Goal: Information Seeking & Learning: Check status

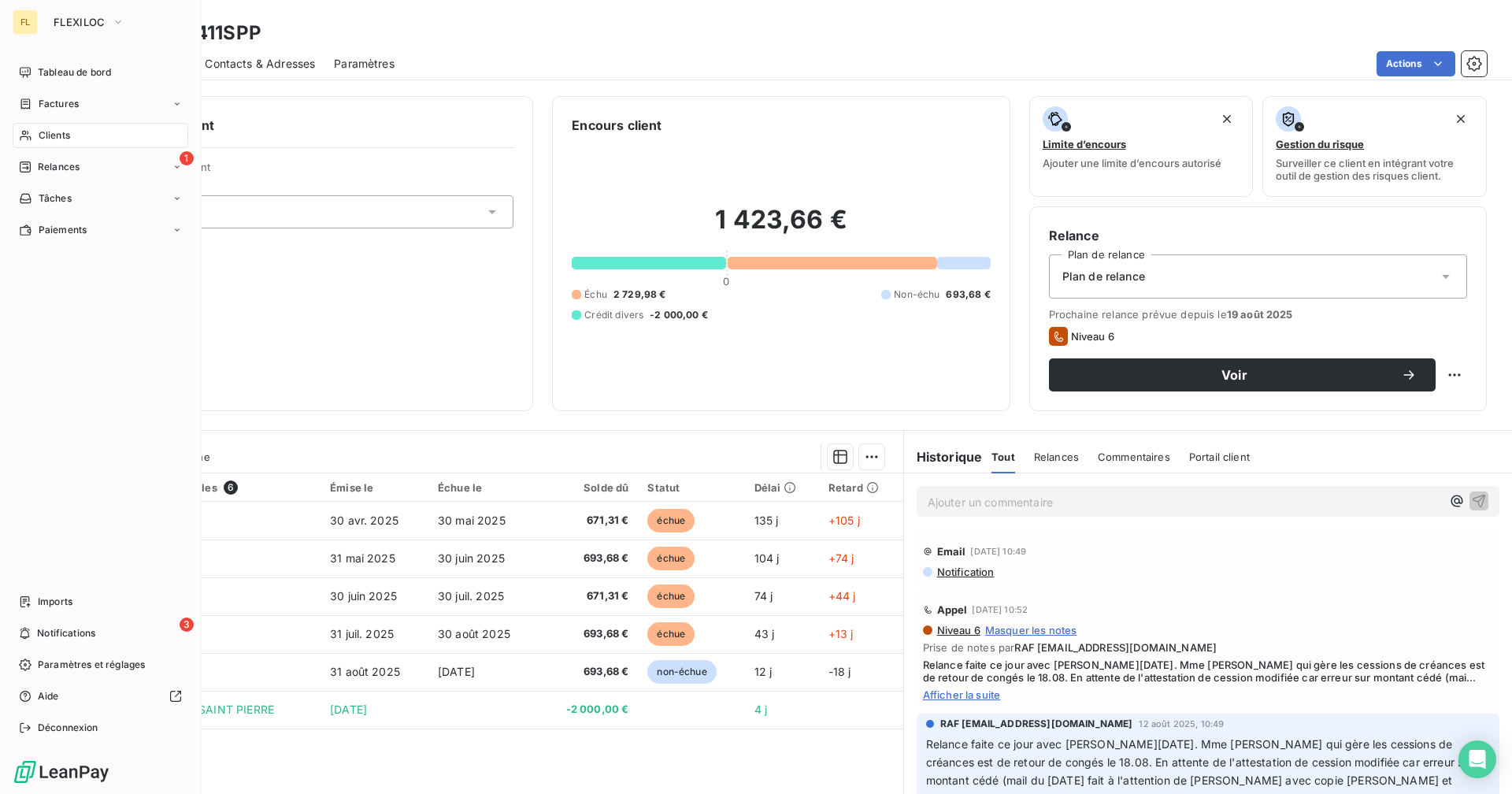
click at [53, 171] on span "Relances" at bounding box center [59, 166] width 42 height 14
click at [58, 168] on span "Relances" at bounding box center [59, 166] width 42 height 14
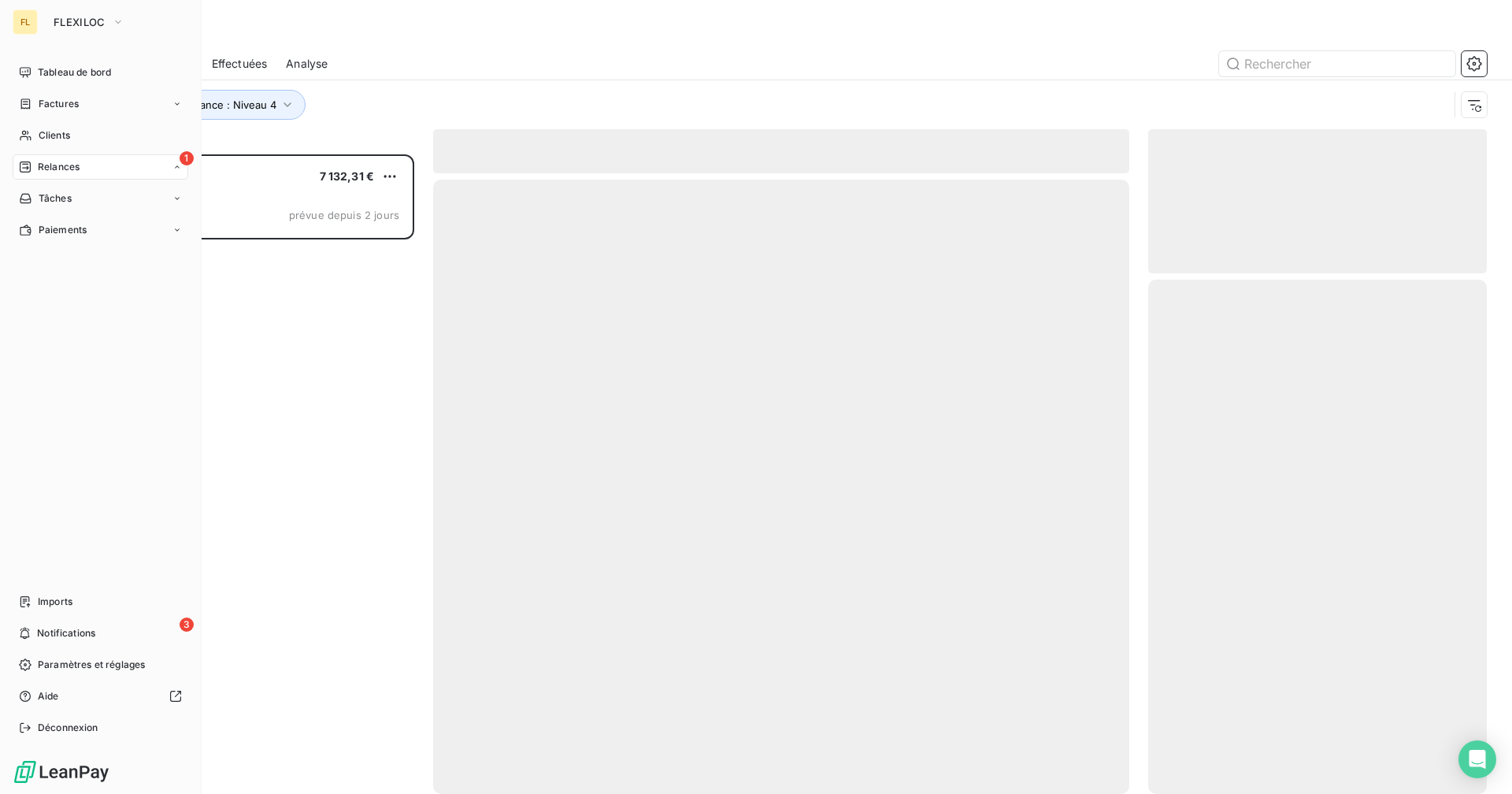
scroll to position [628, 327]
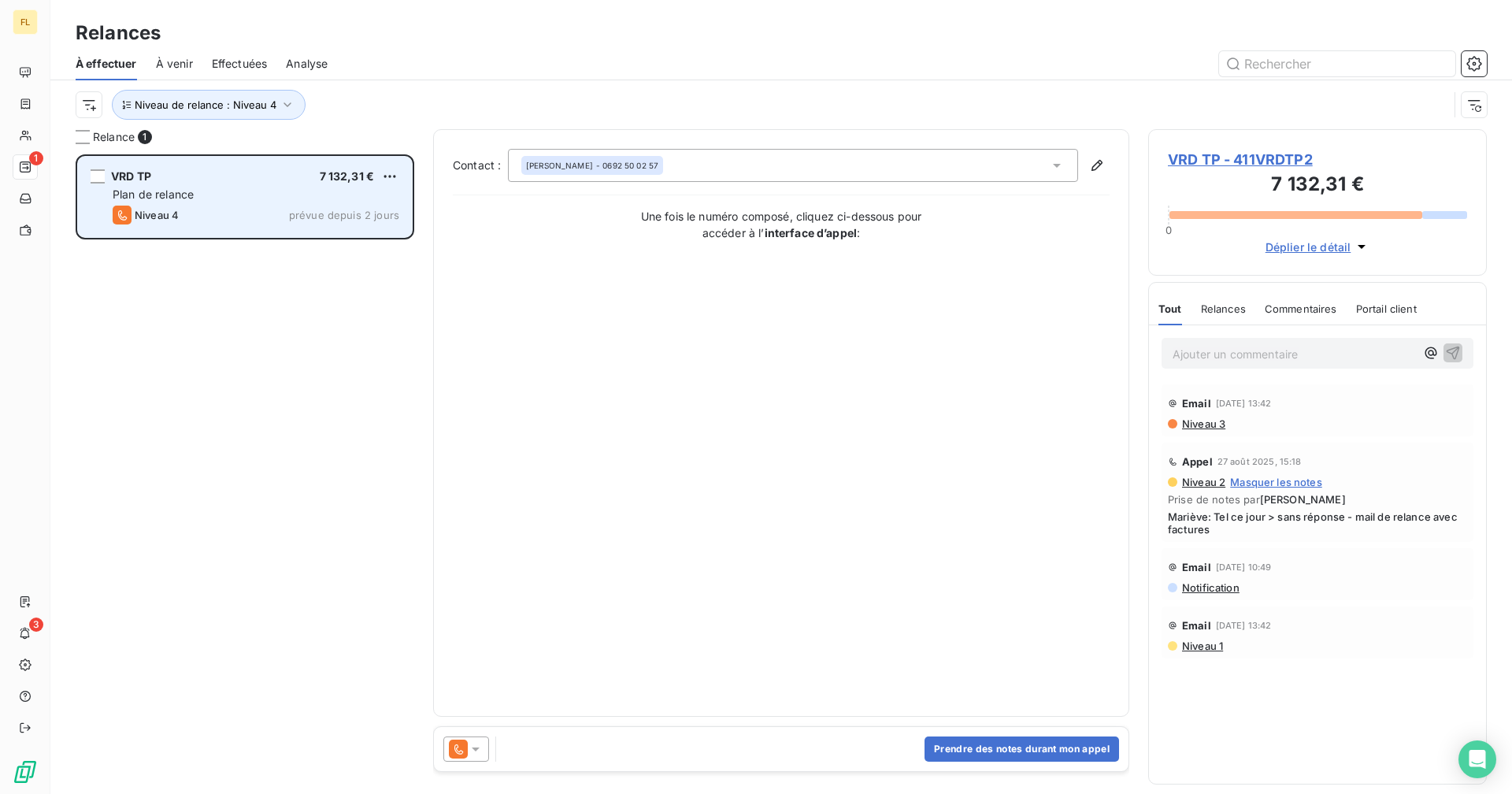
click at [252, 209] on div "Niveau 4 prévue depuis 2 jours" at bounding box center [256, 215] width 287 height 18
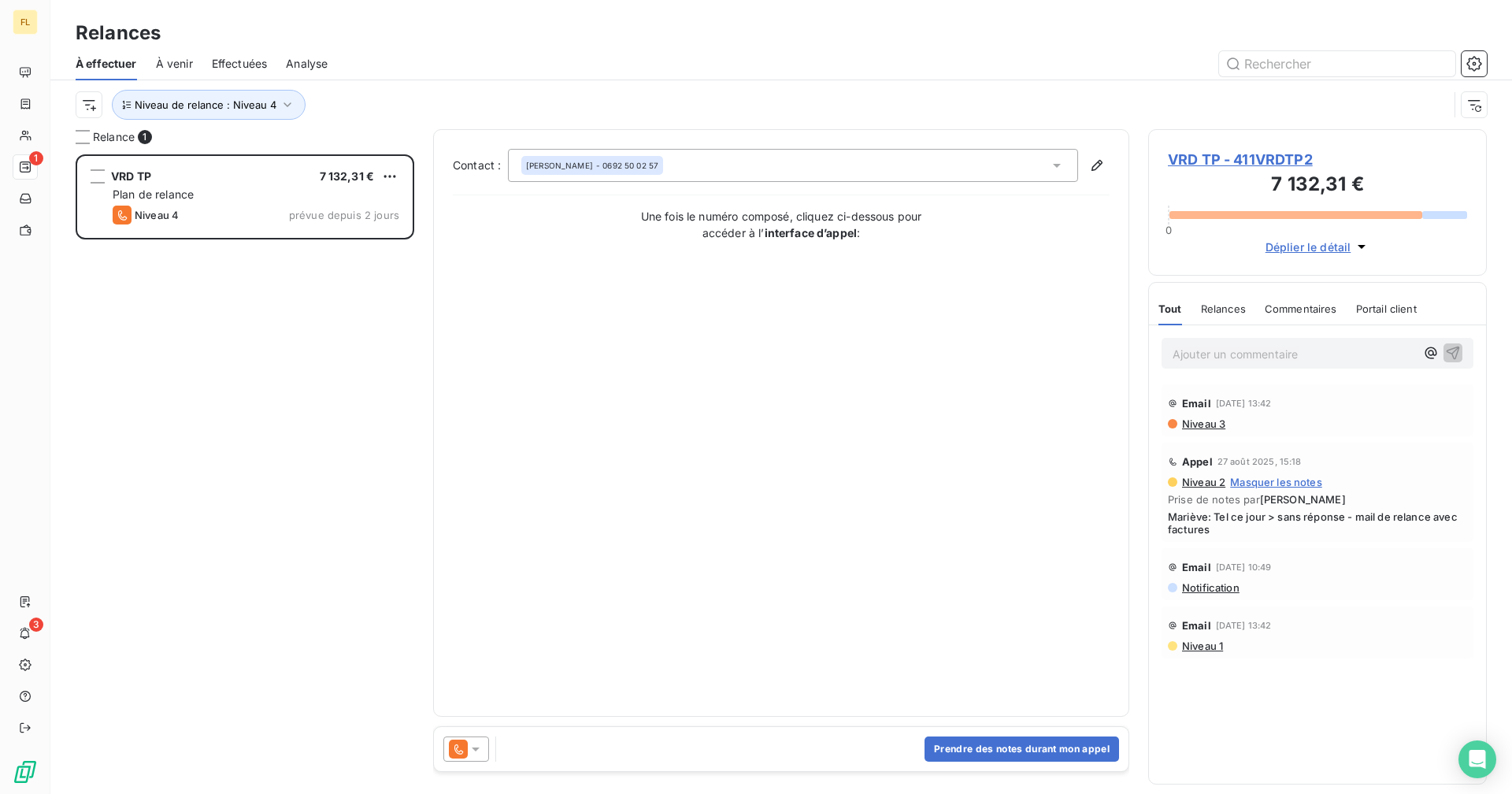
click at [1251, 158] on span "VRD TP - 411VRDTP2" at bounding box center [1318, 159] width 299 height 21
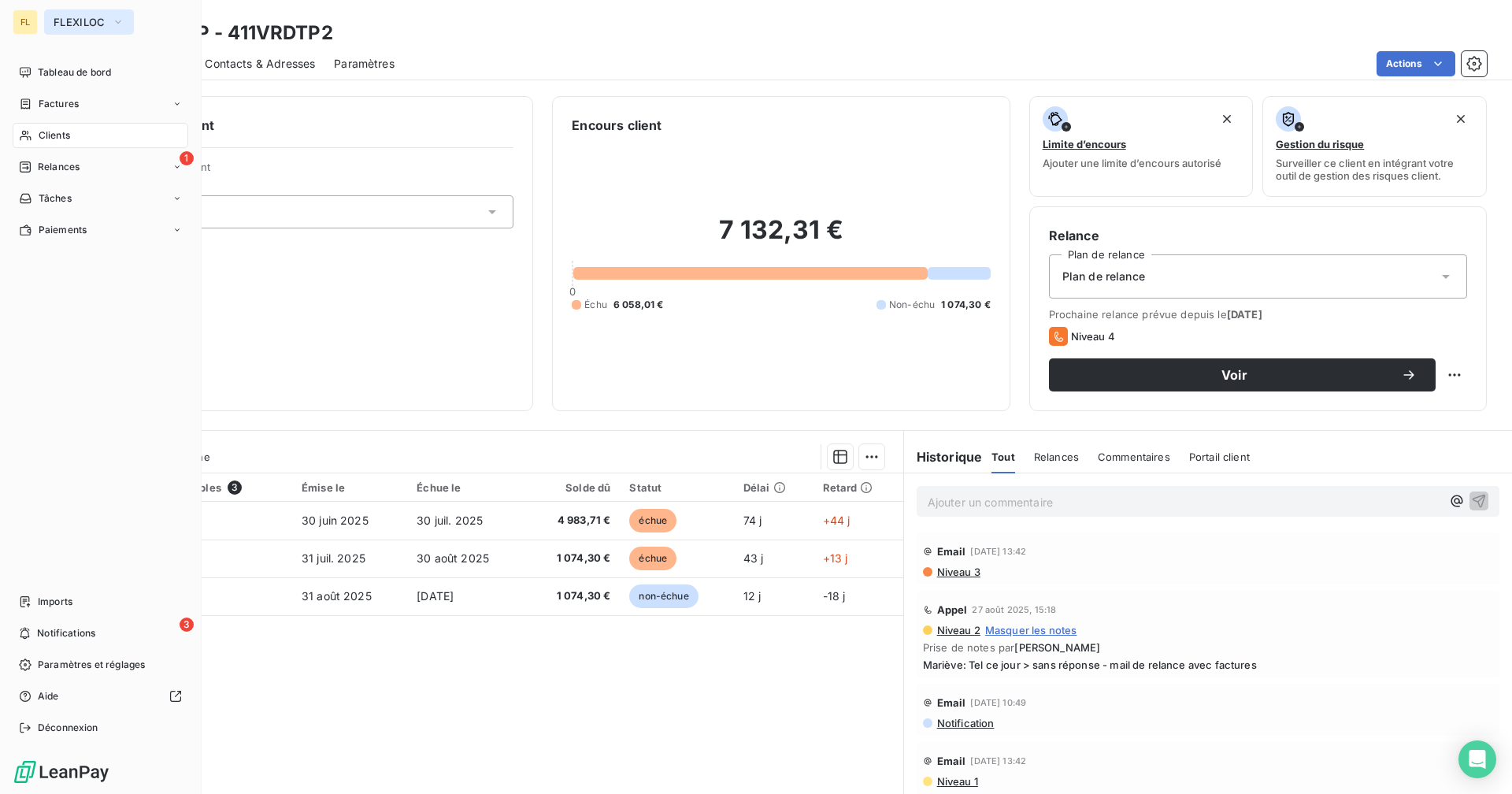
click at [112, 18] on icon "button" at bounding box center [118, 22] width 13 height 16
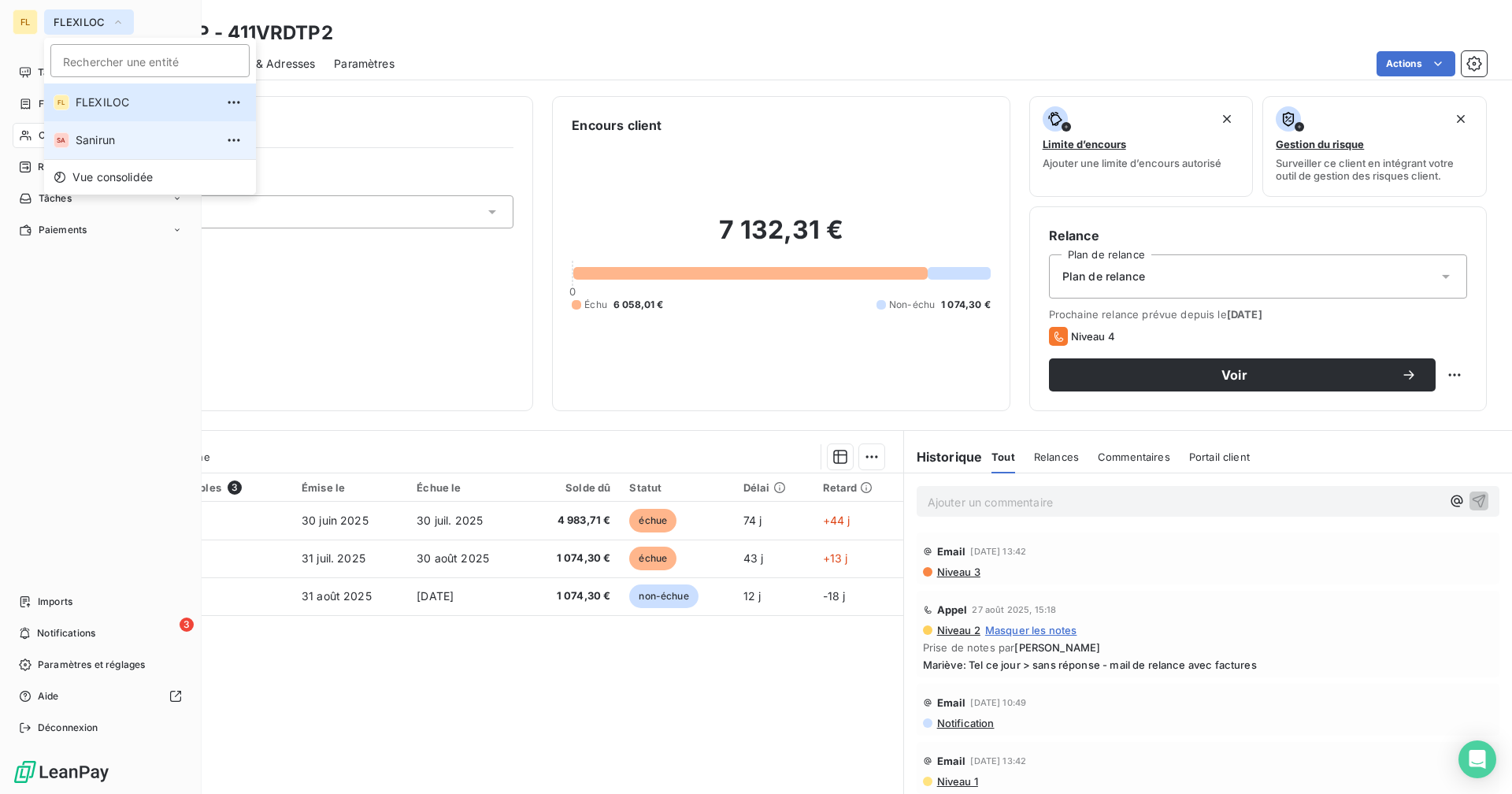
click at [116, 138] on span "Sanirun" at bounding box center [145, 139] width 140 height 16
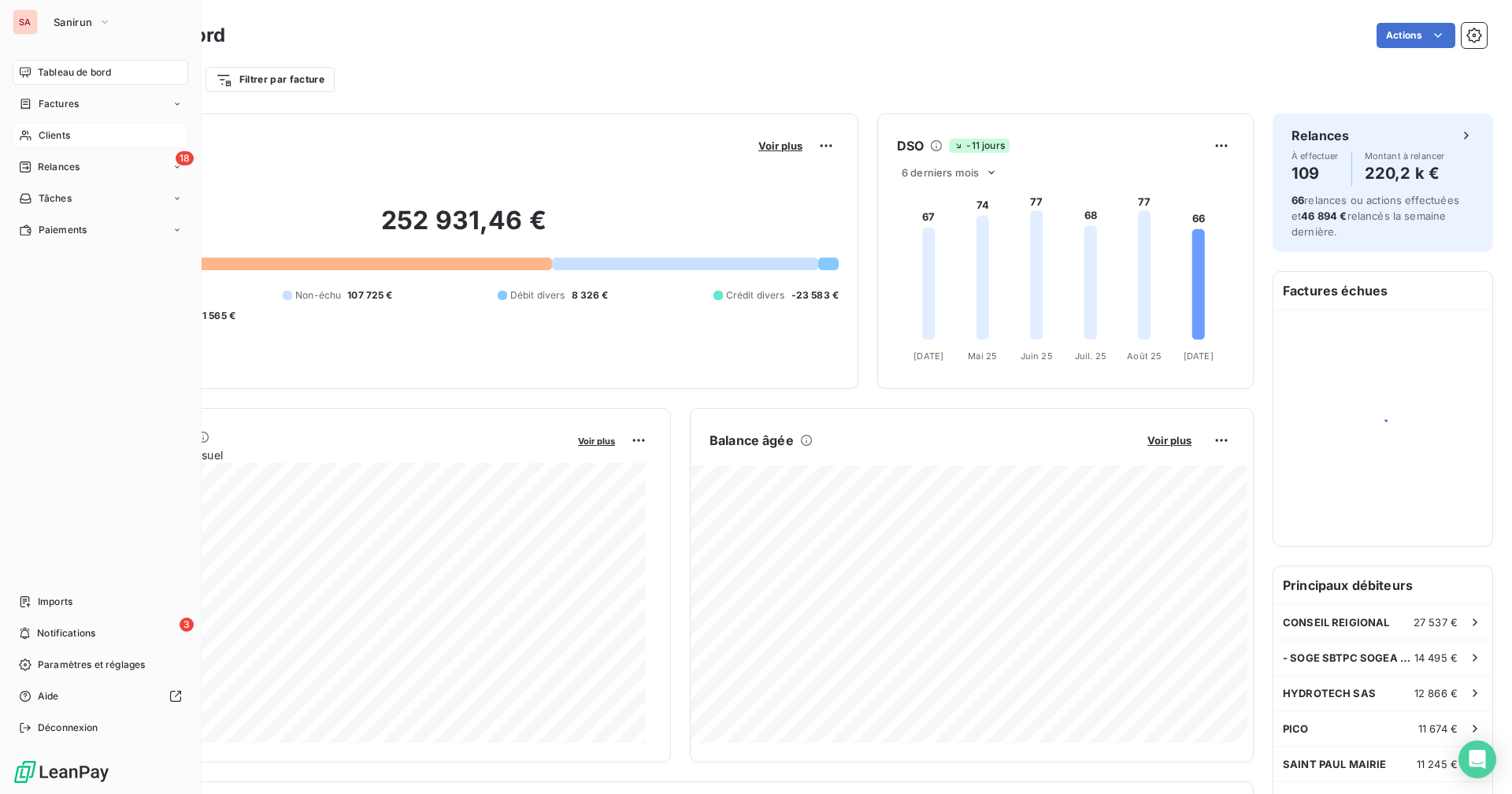
click at [46, 137] on span "Clients" at bounding box center [54, 135] width 31 height 14
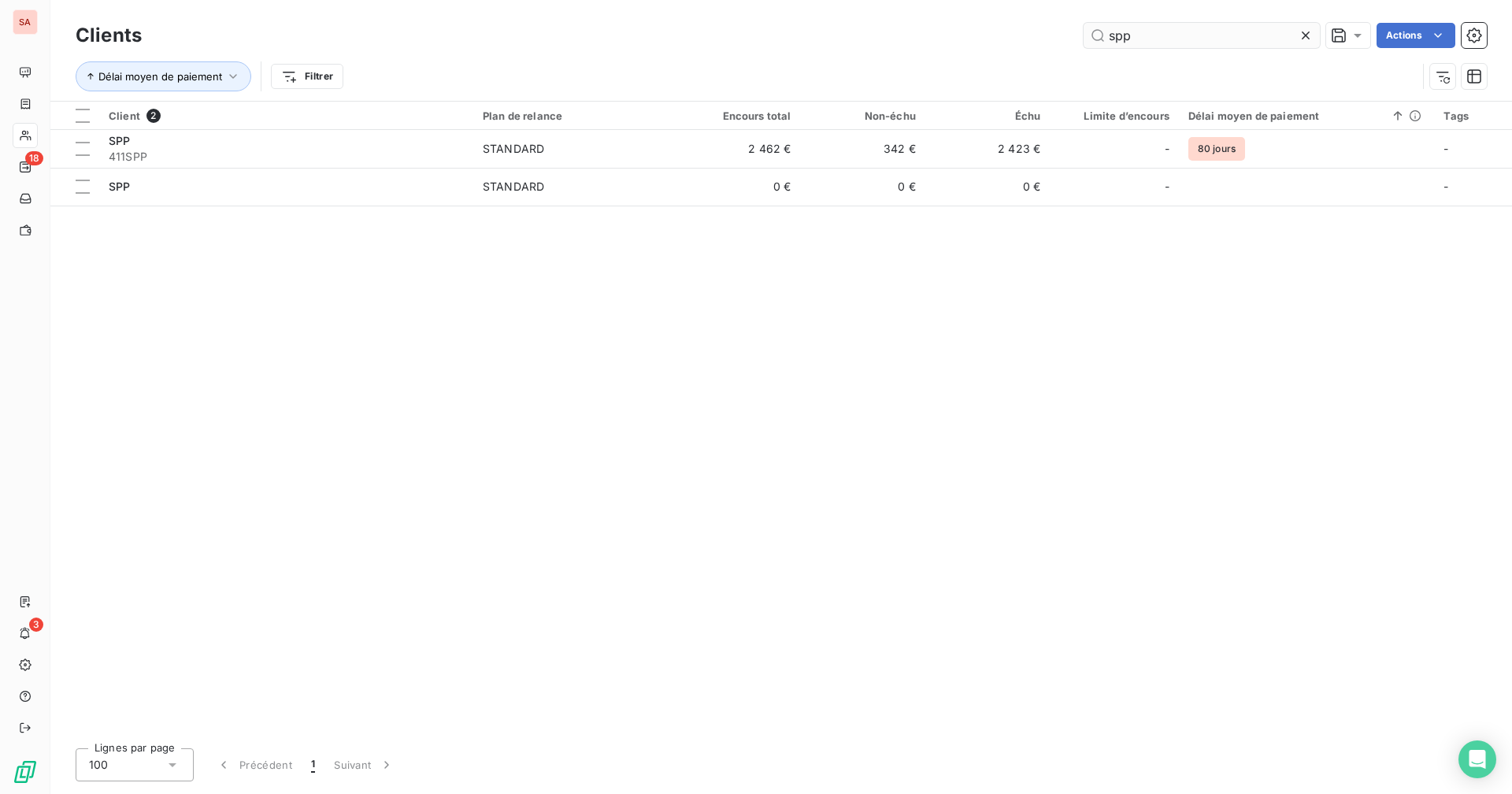
drag, startPoint x: 1151, startPoint y: 34, endPoint x: 1086, endPoint y: 36, distance: 65.0
click at [1086, 36] on input "spp" at bounding box center [1201, 35] width 236 height 25
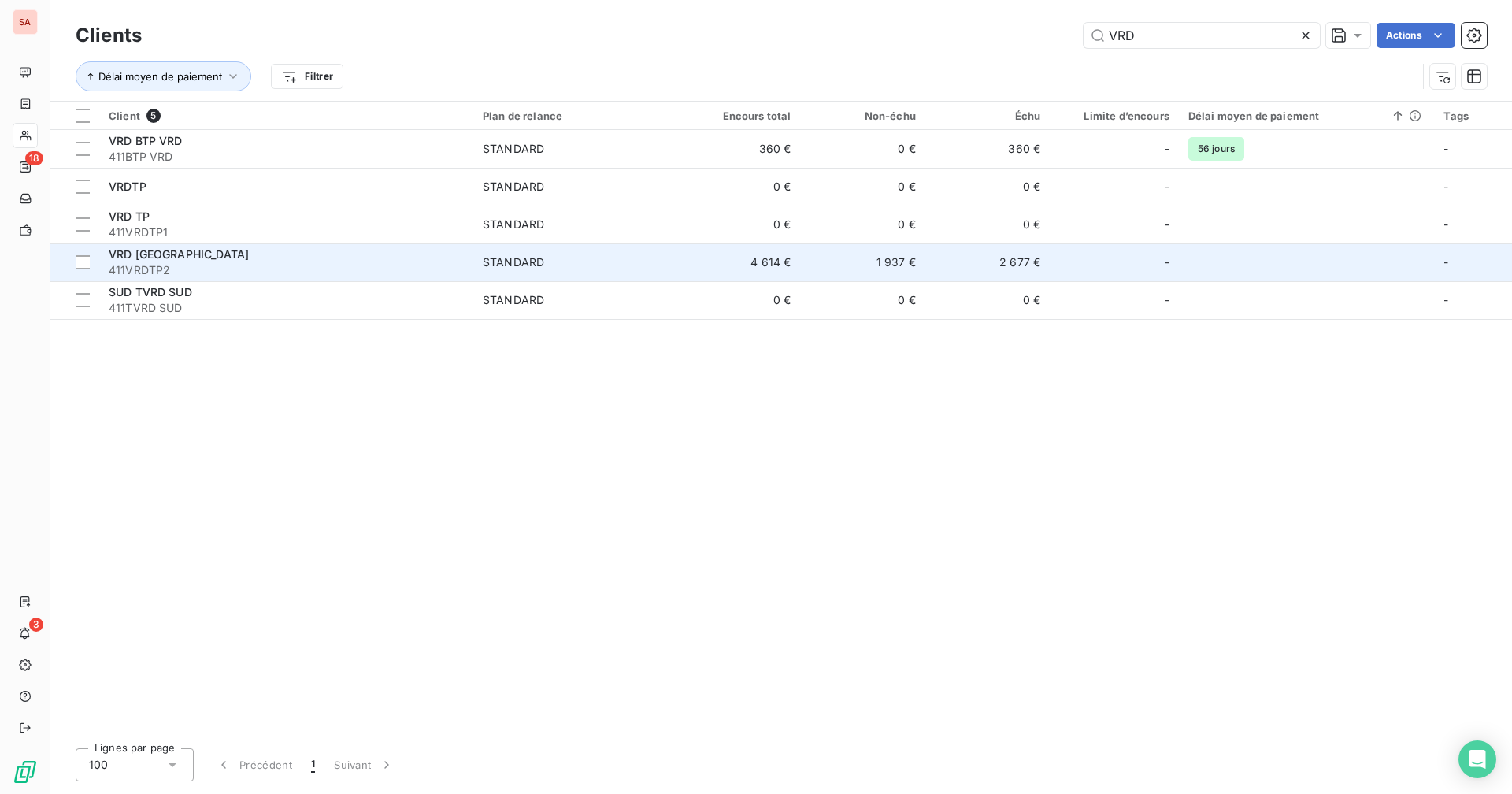
type input "VRD"
click at [845, 260] on td "1 937 €" at bounding box center [863, 262] width 124 height 38
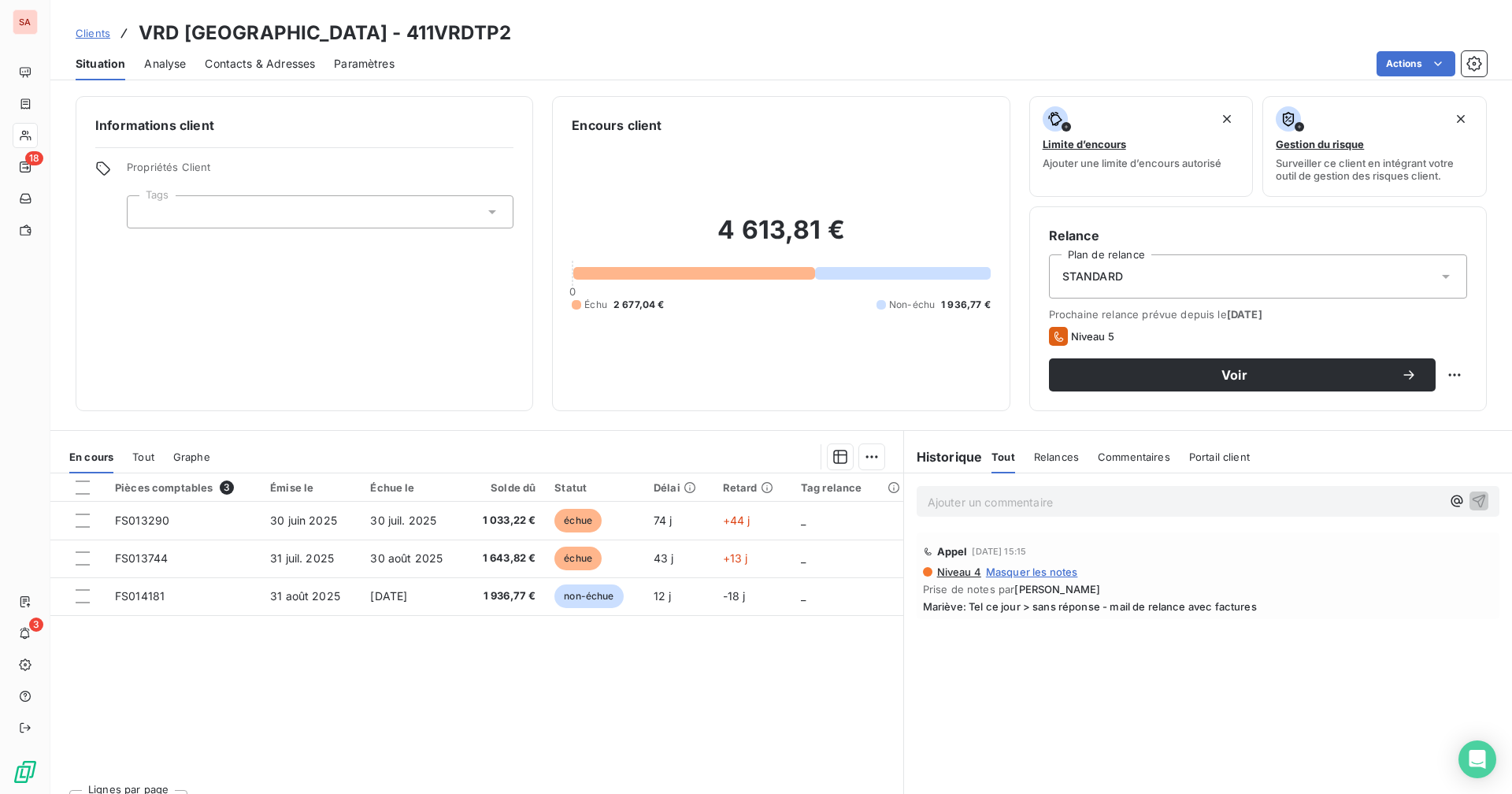
click at [231, 56] on span "Contacts & Adresses" at bounding box center [260, 64] width 110 height 16
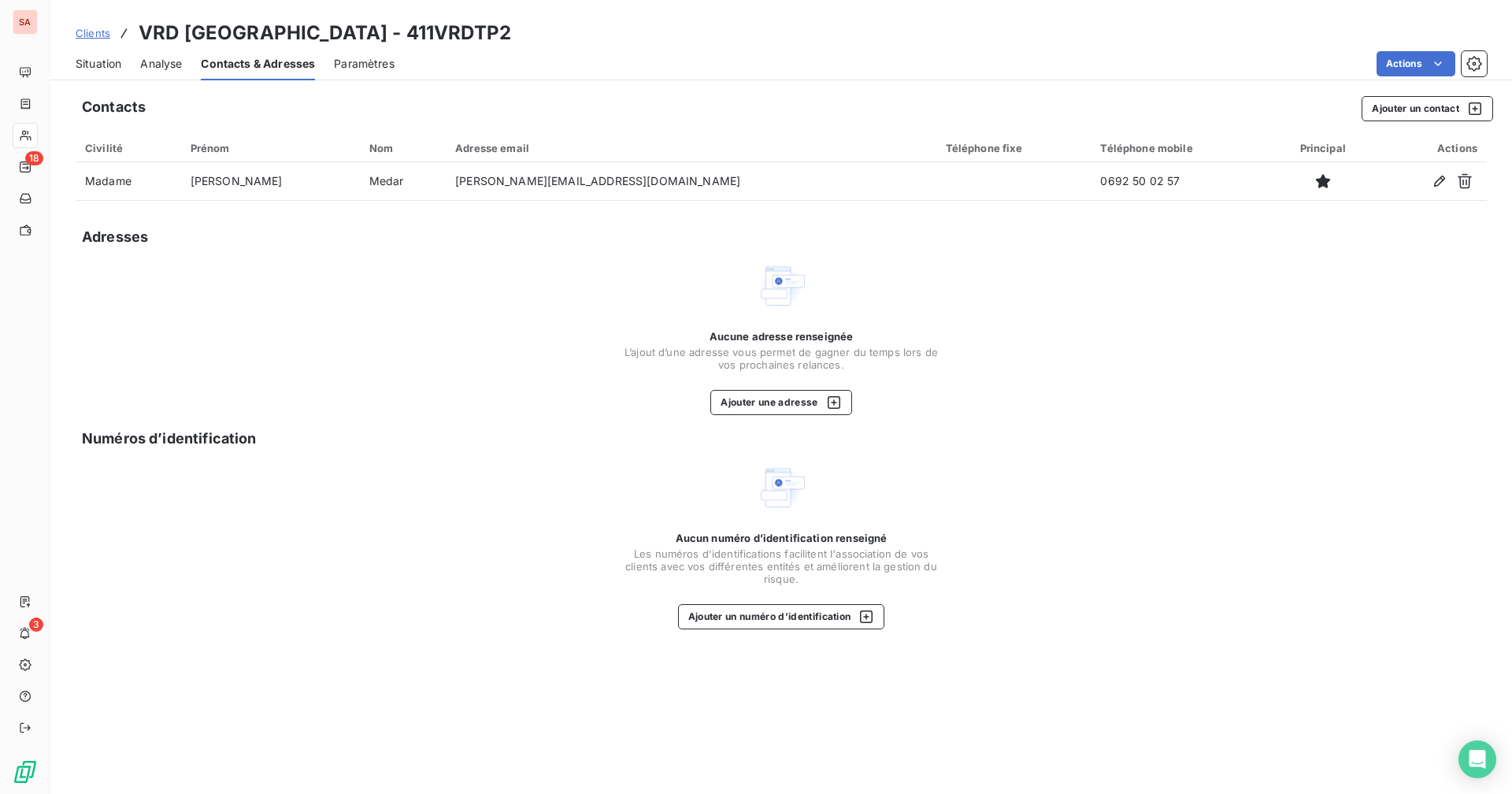
click at [112, 56] on span "Situation" at bounding box center [98, 64] width 45 height 16
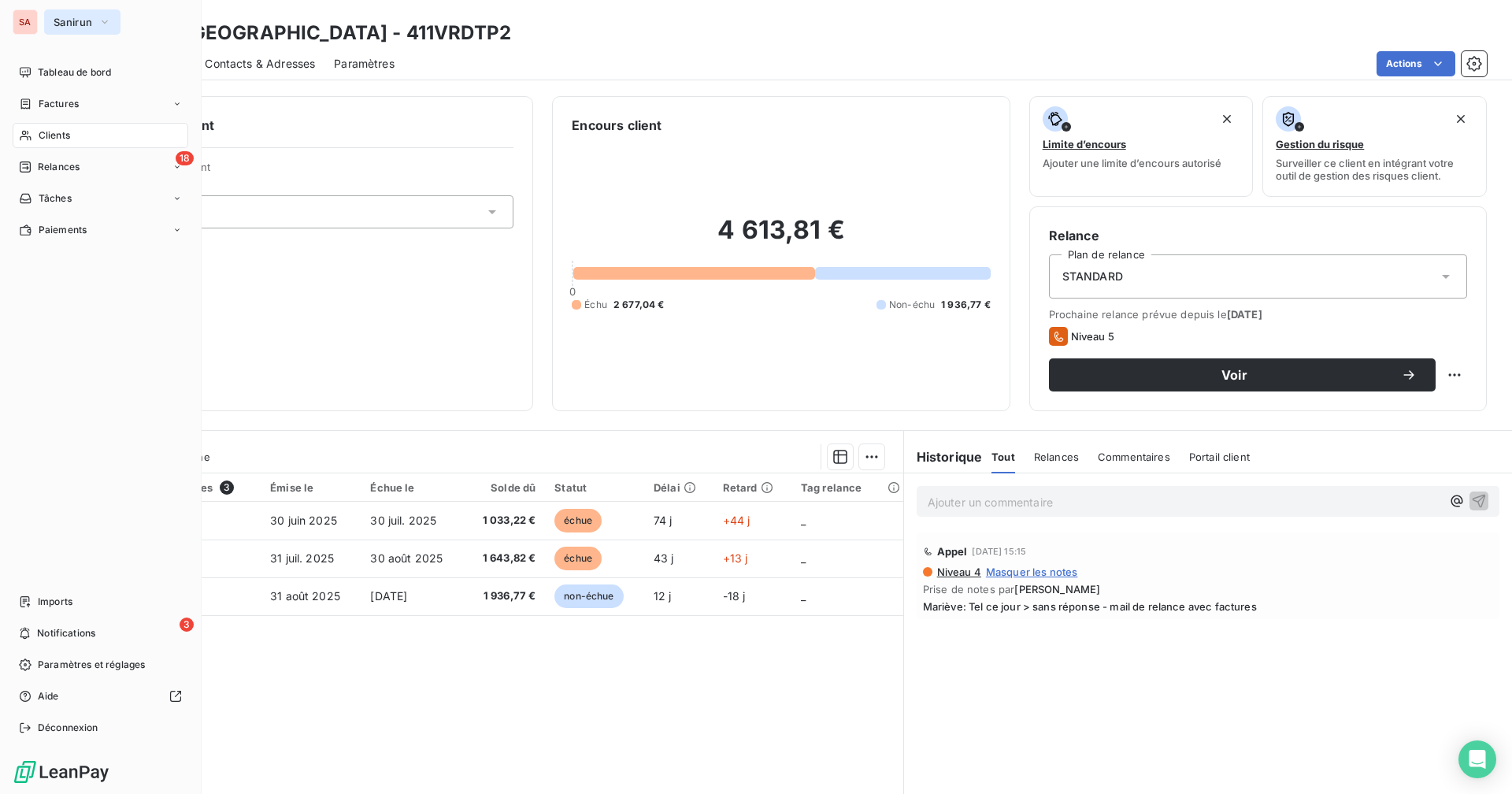
click at [82, 17] on span "Sanirun" at bounding box center [73, 22] width 39 height 13
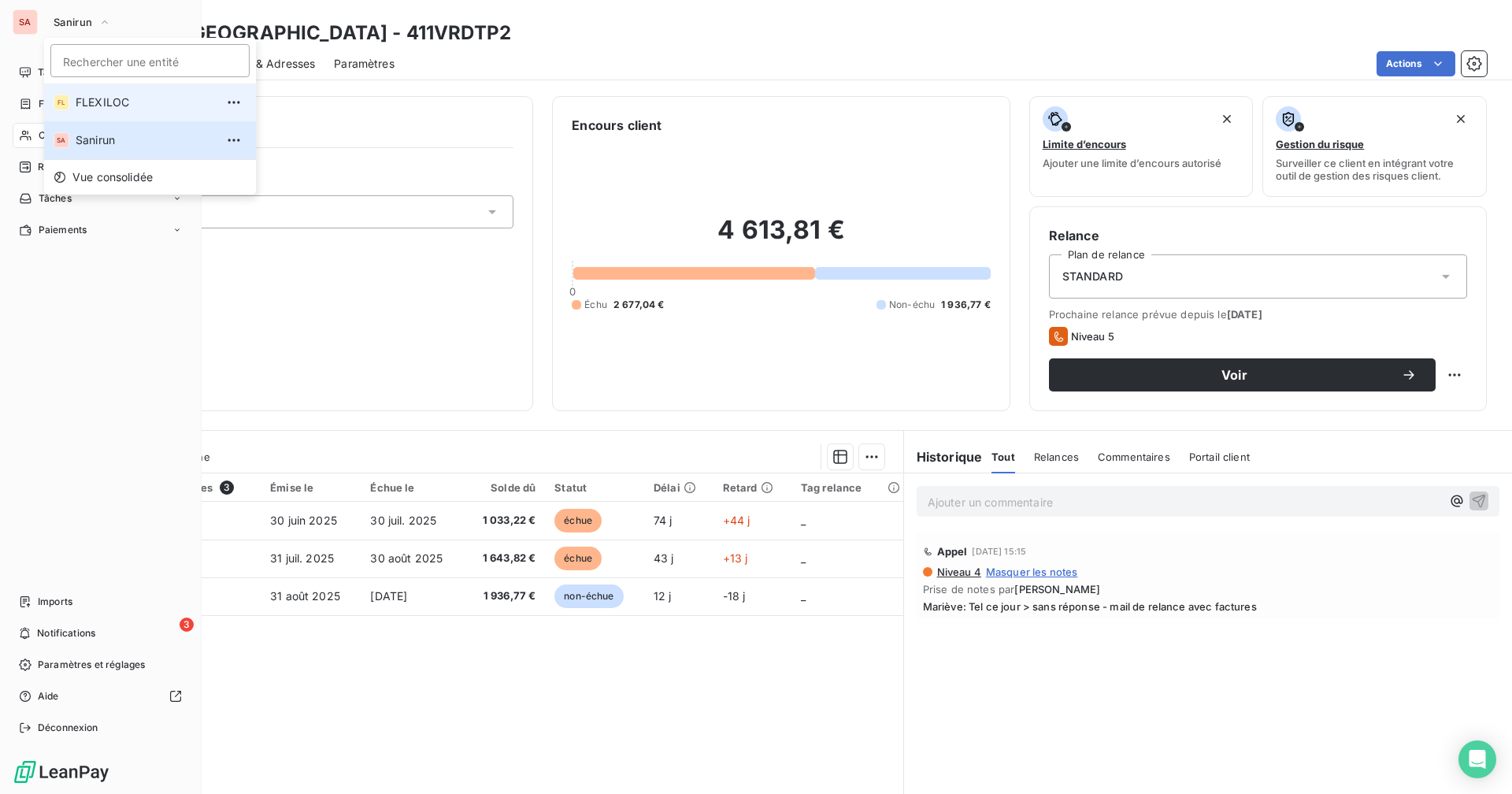
click at [103, 104] on span "FLEXILOC" at bounding box center [145, 102] width 140 height 16
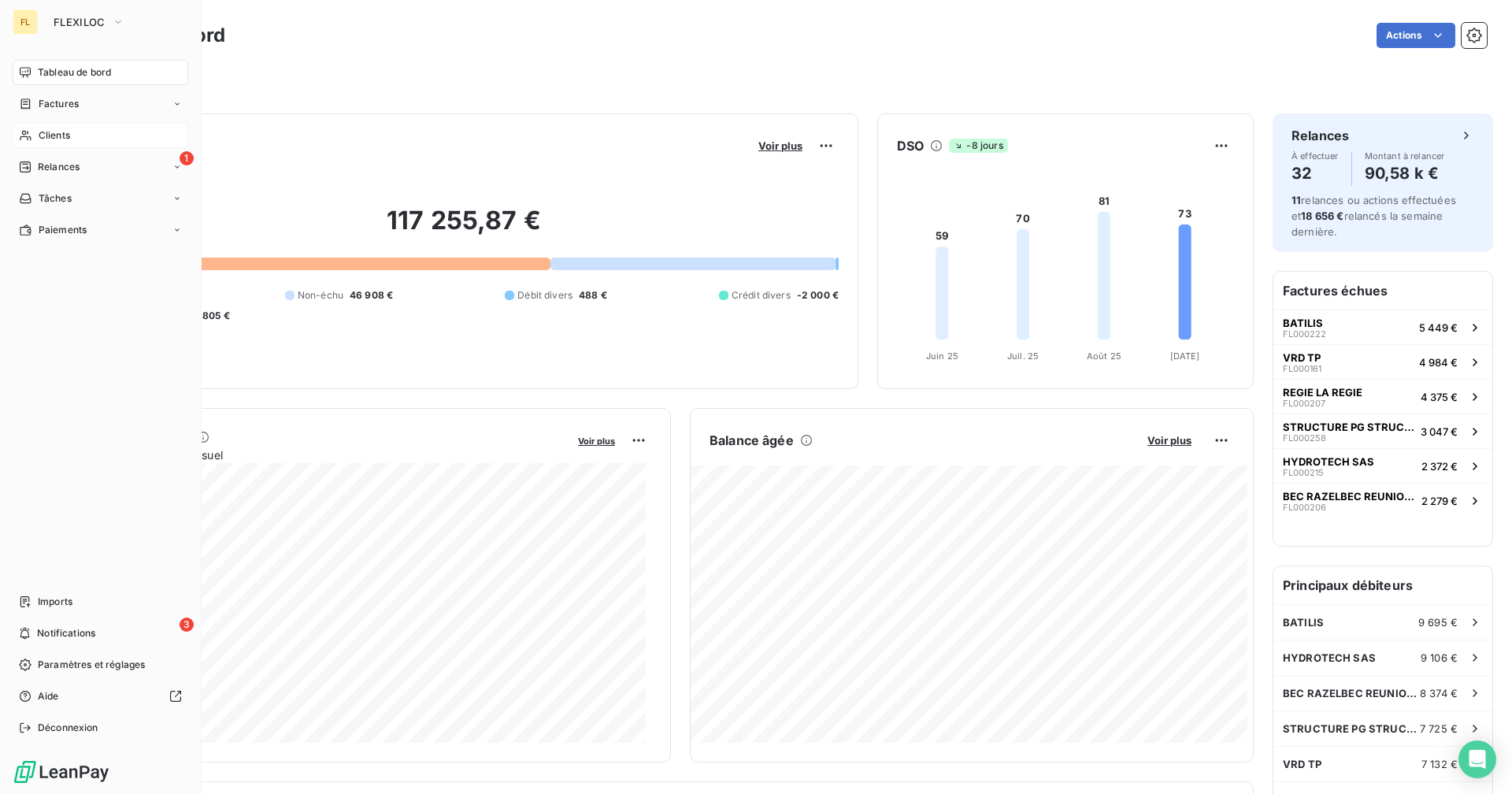
click at [94, 140] on div "Clients" at bounding box center [100, 135] width 176 height 25
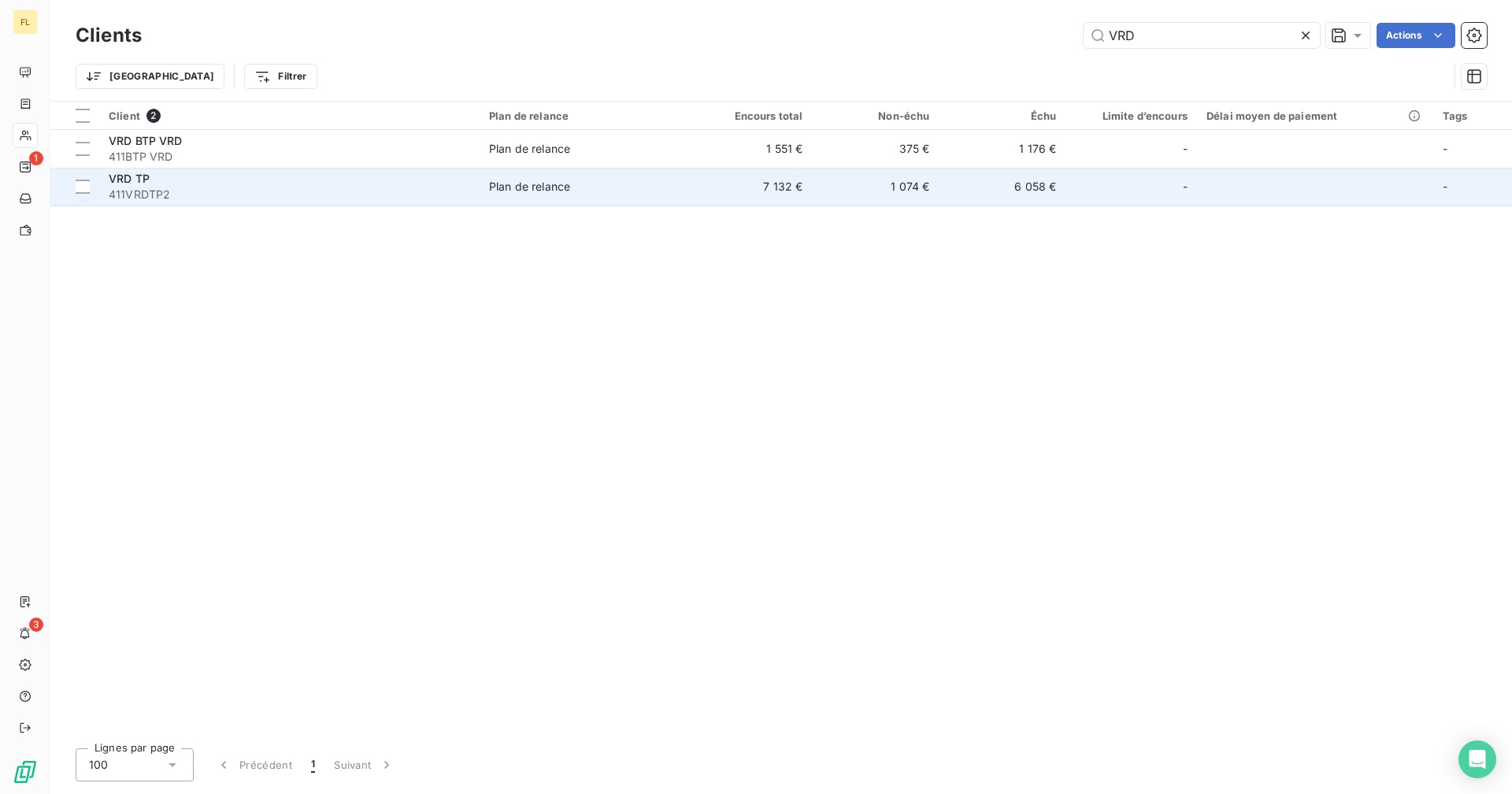
click at [601, 183] on span "Plan de relance" at bounding box center [582, 187] width 187 height 16
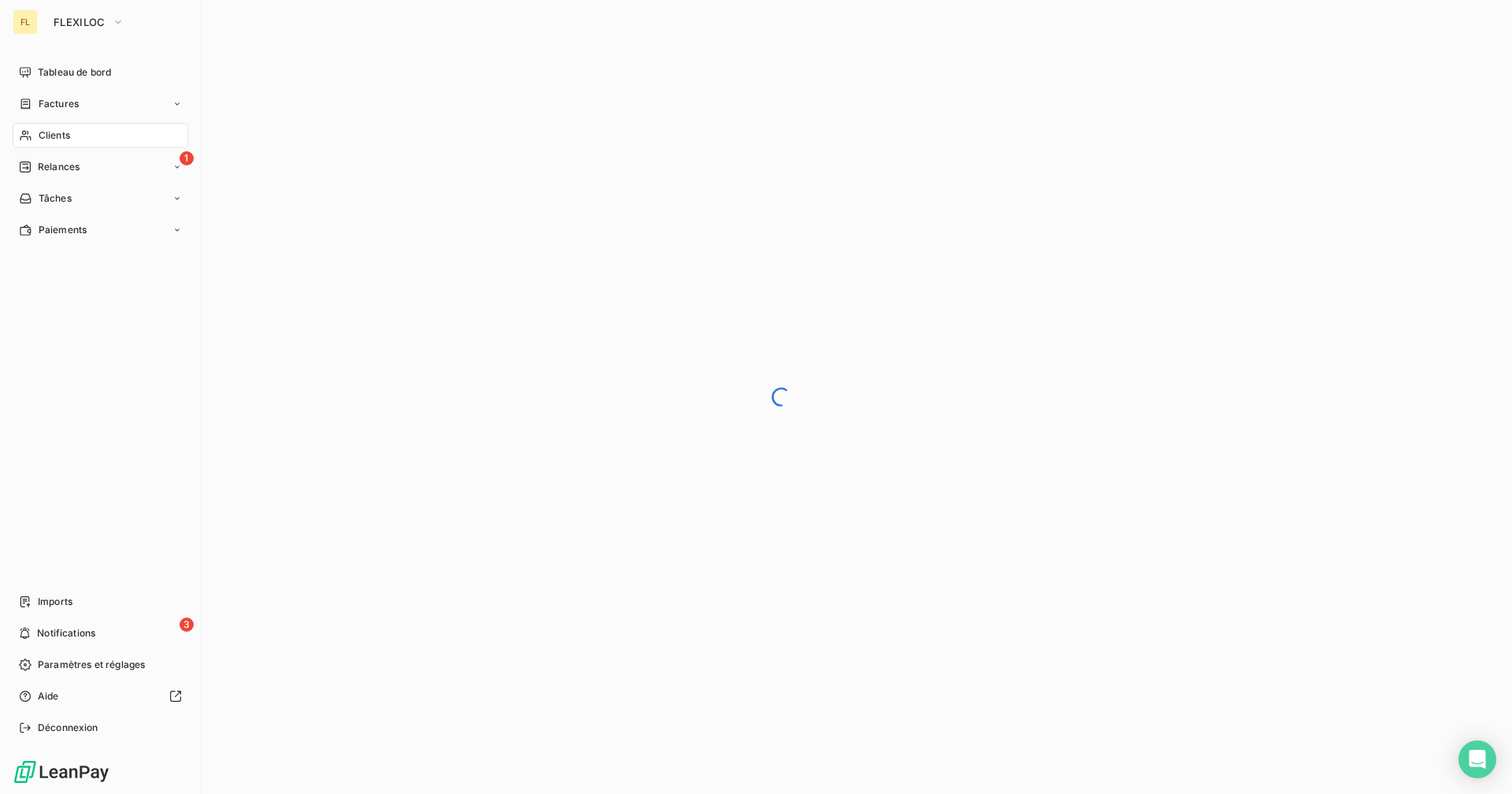
click at [95, 136] on div "Clients" at bounding box center [100, 135] width 176 height 25
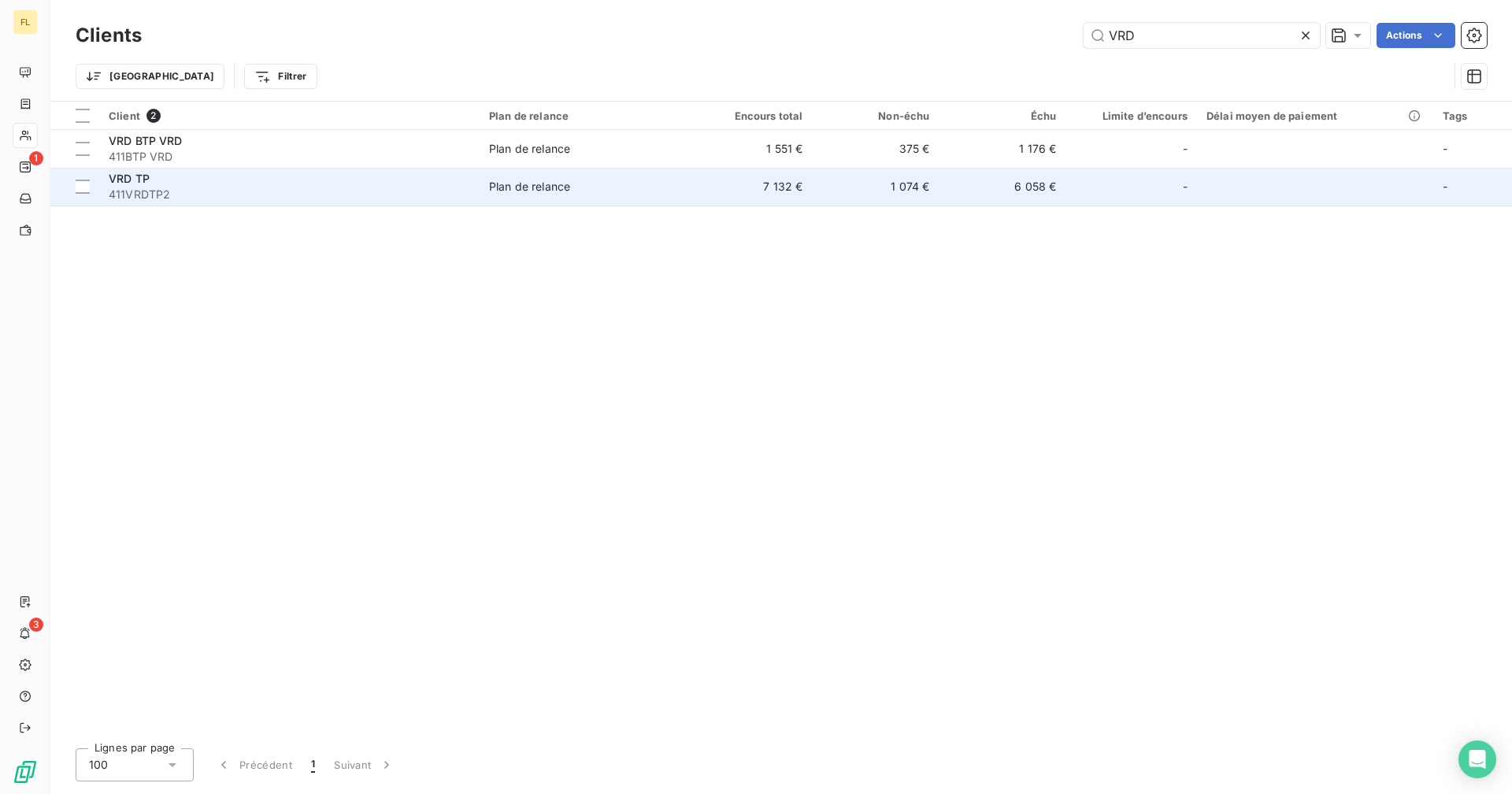
click at [748, 188] on td "7 132 €" at bounding box center [749, 187] width 127 height 38
